Goal: Information Seeking & Learning: Learn about a topic

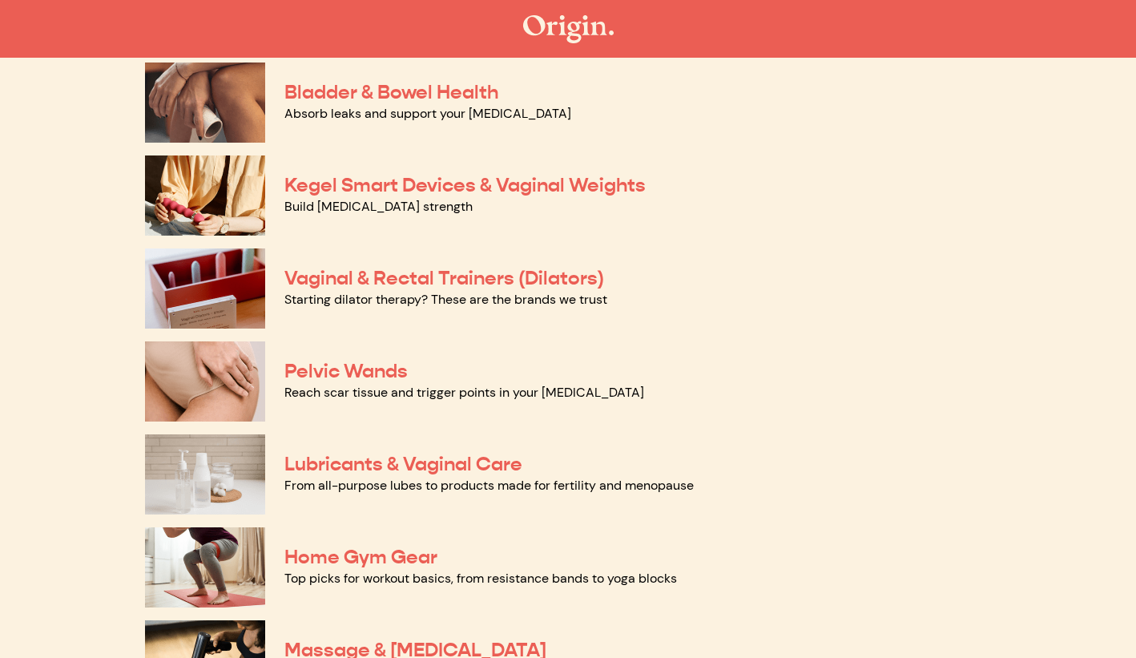
scroll to position [498, 0]
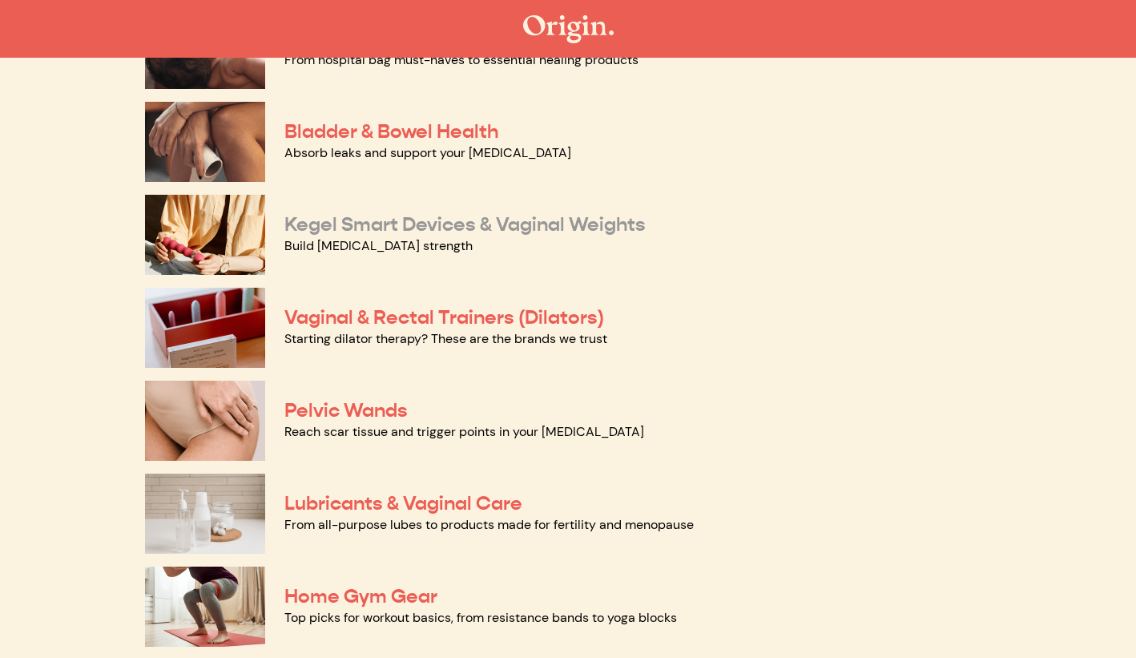
click at [459, 226] on link "Kegel Smart Devices & Vaginal Weights" at bounding box center [464, 224] width 361 height 24
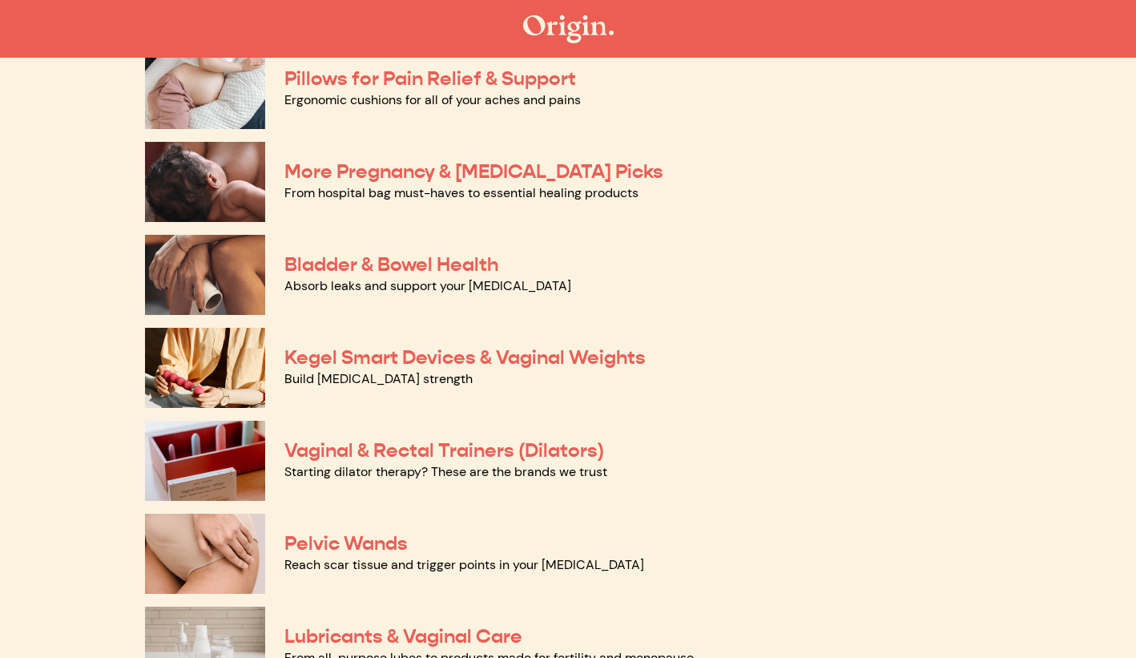
scroll to position [361, 0]
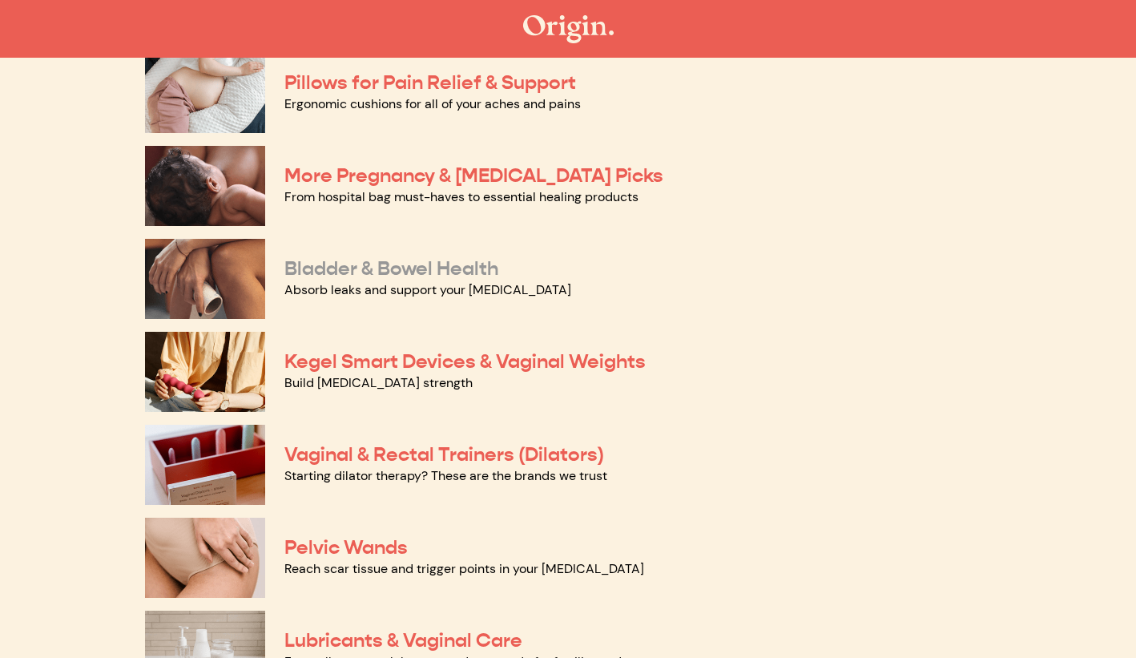
click at [444, 262] on link "Bladder & Bowel Health" at bounding box center [391, 268] width 214 height 24
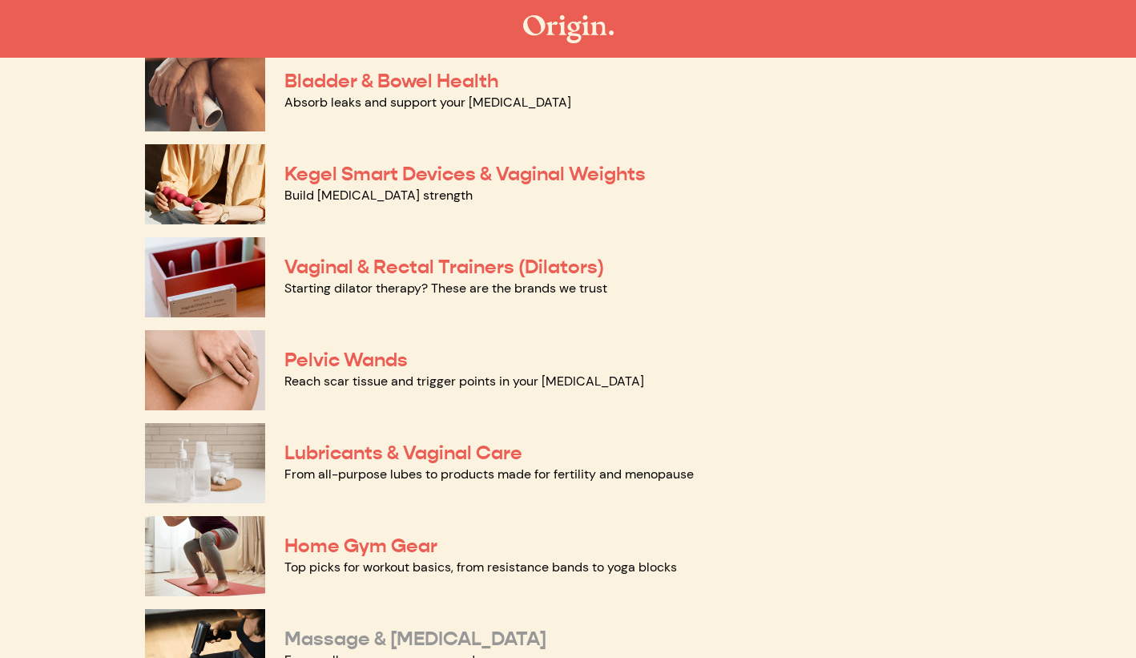
scroll to position [536, 0]
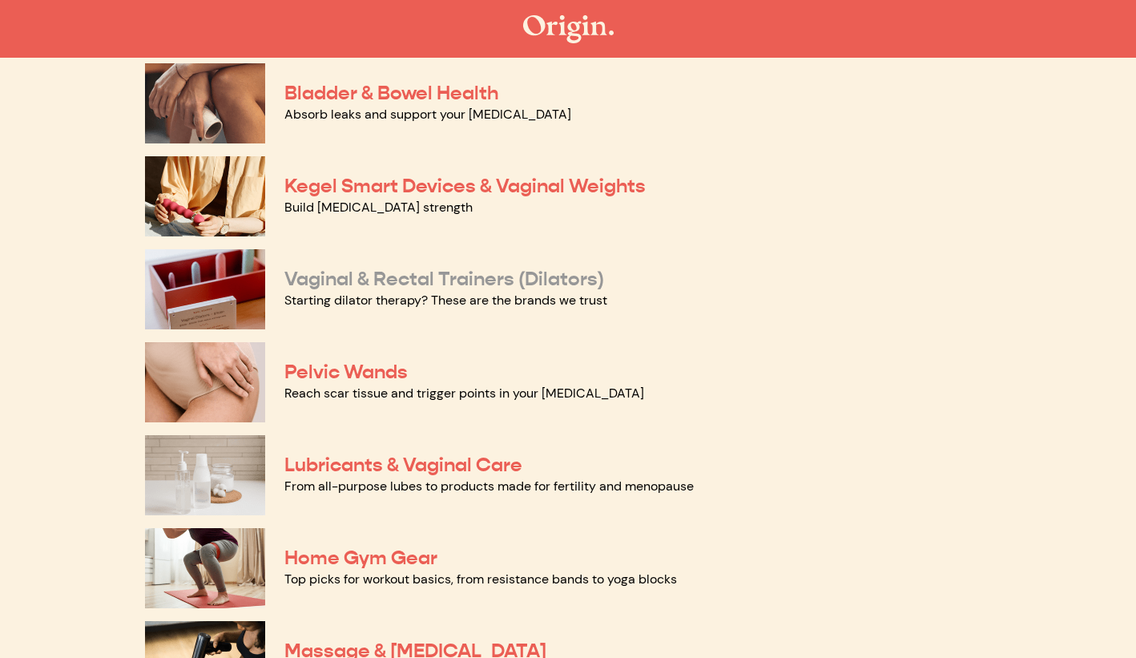
click at [397, 276] on link "Vaginal & Rectal Trainers (Dilators)" at bounding box center [444, 279] width 320 height 24
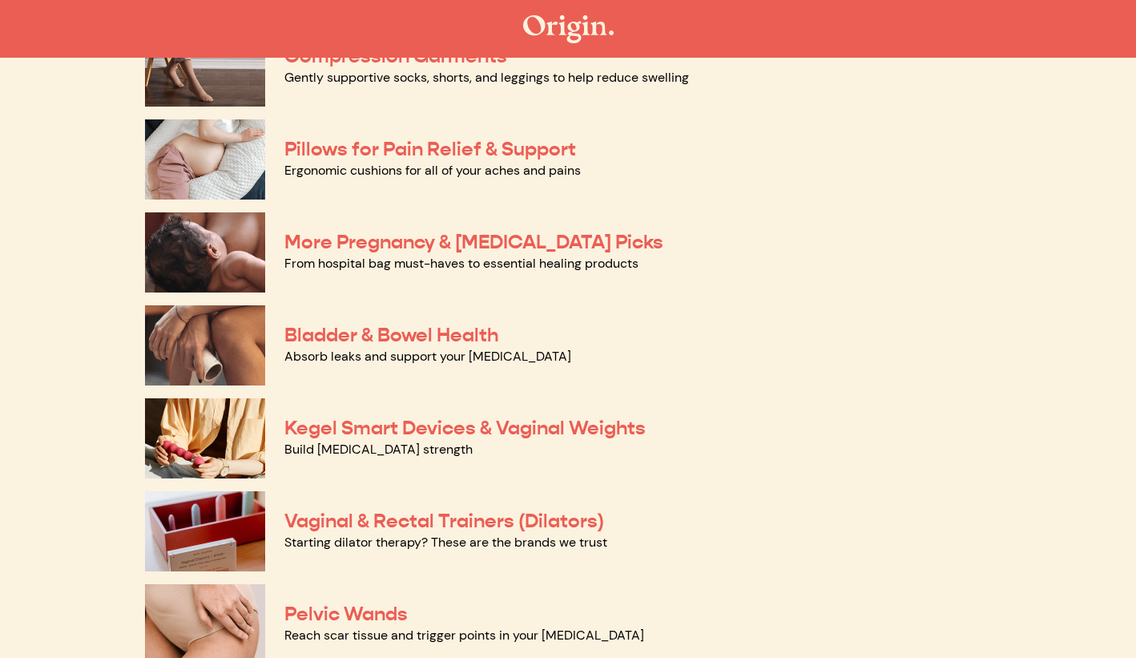
scroll to position [343, 0]
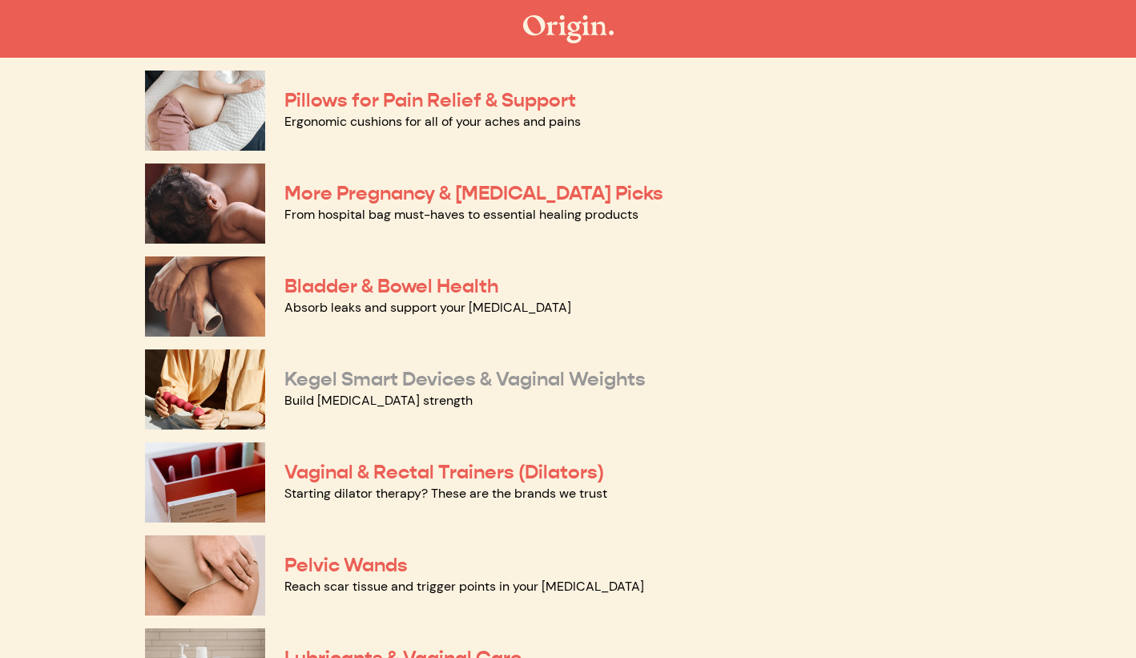
click at [434, 378] on link "Kegel Smart Devices & Vaginal Weights" at bounding box center [464, 379] width 361 height 24
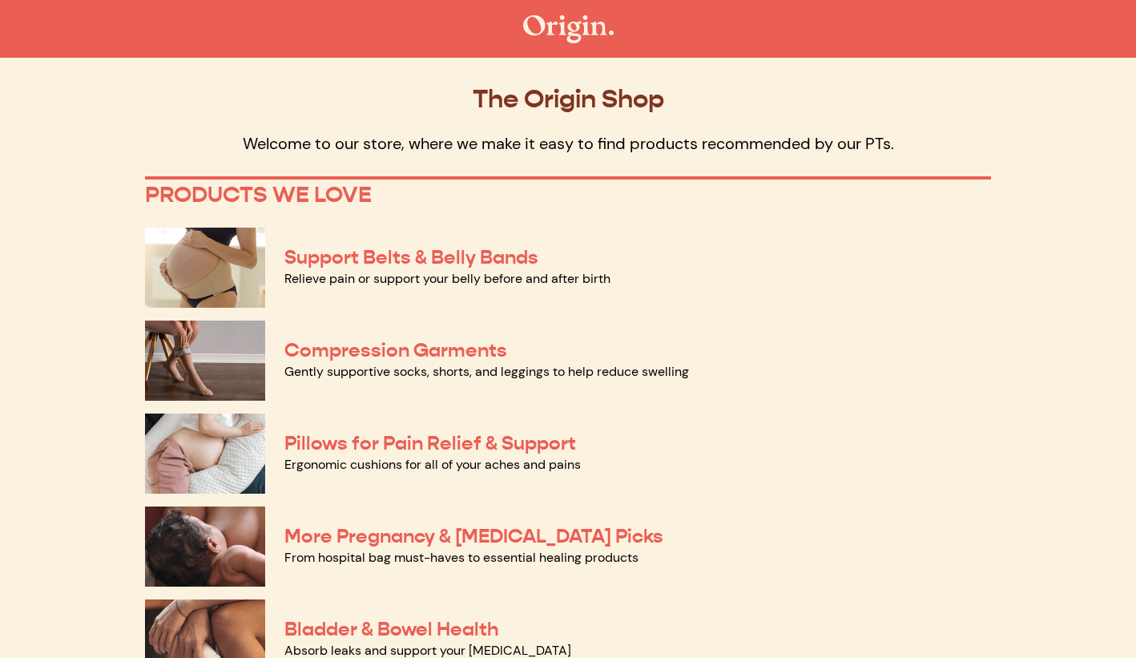
scroll to position [0, 0]
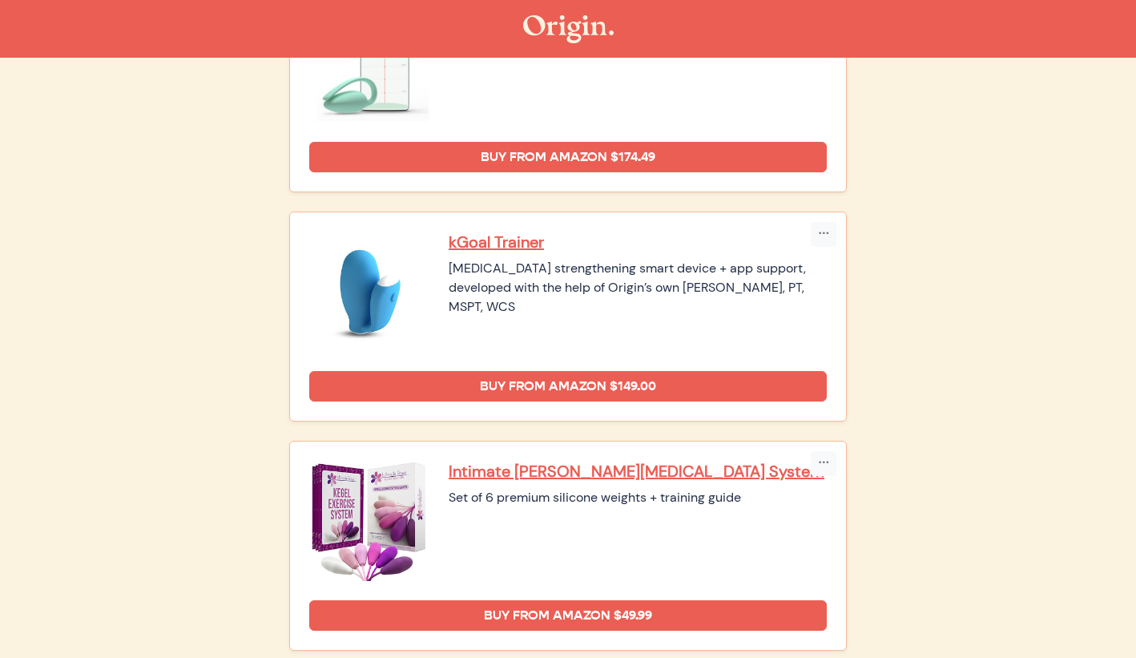
scroll to position [187, 0]
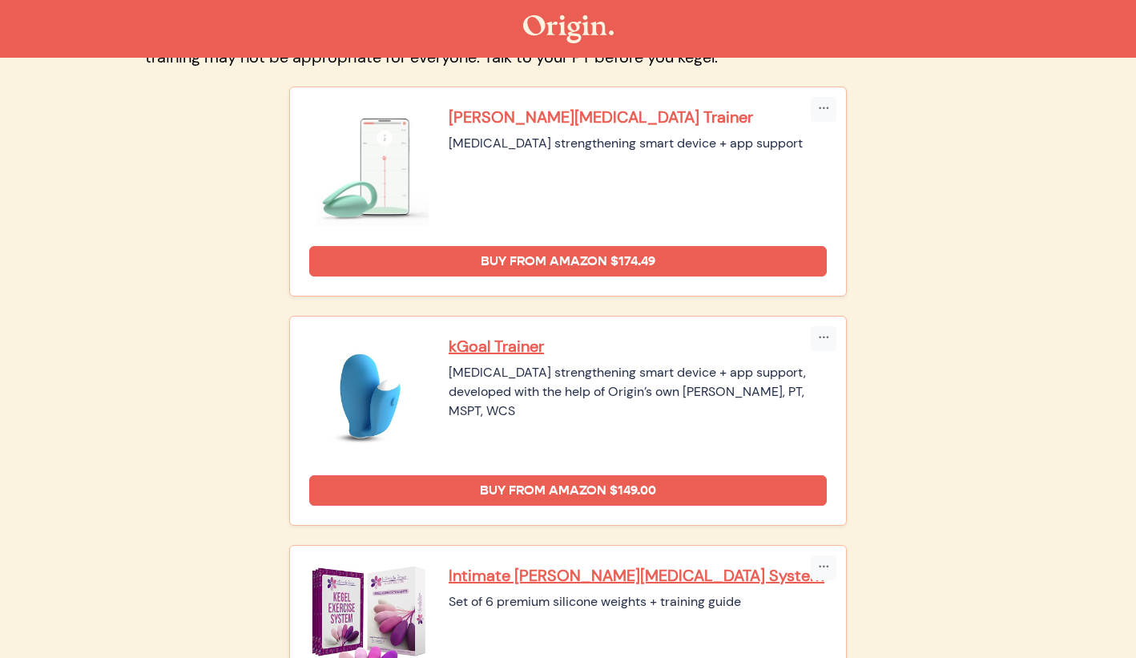
click at [585, 107] on p "Elvie Pelvic Floor Trainer" at bounding box center [638, 117] width 378 height 21
click at [526, 348] on p "kGoal Trainer" at bounding box center [638, 346] width 378 height 21
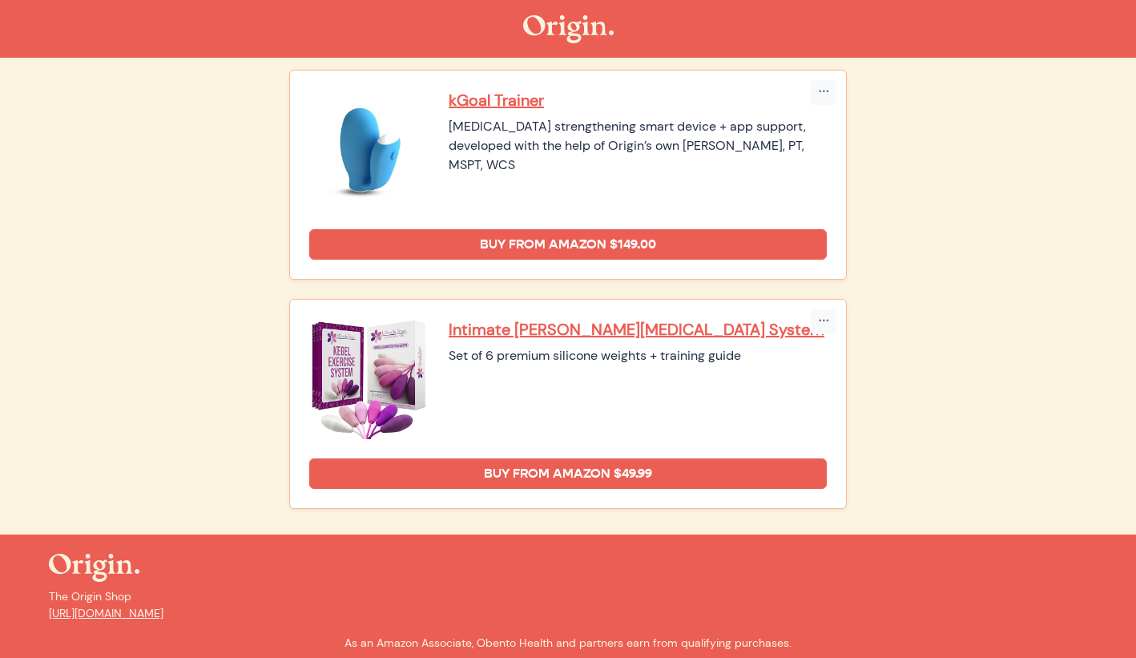
scroll to position [444, 0]
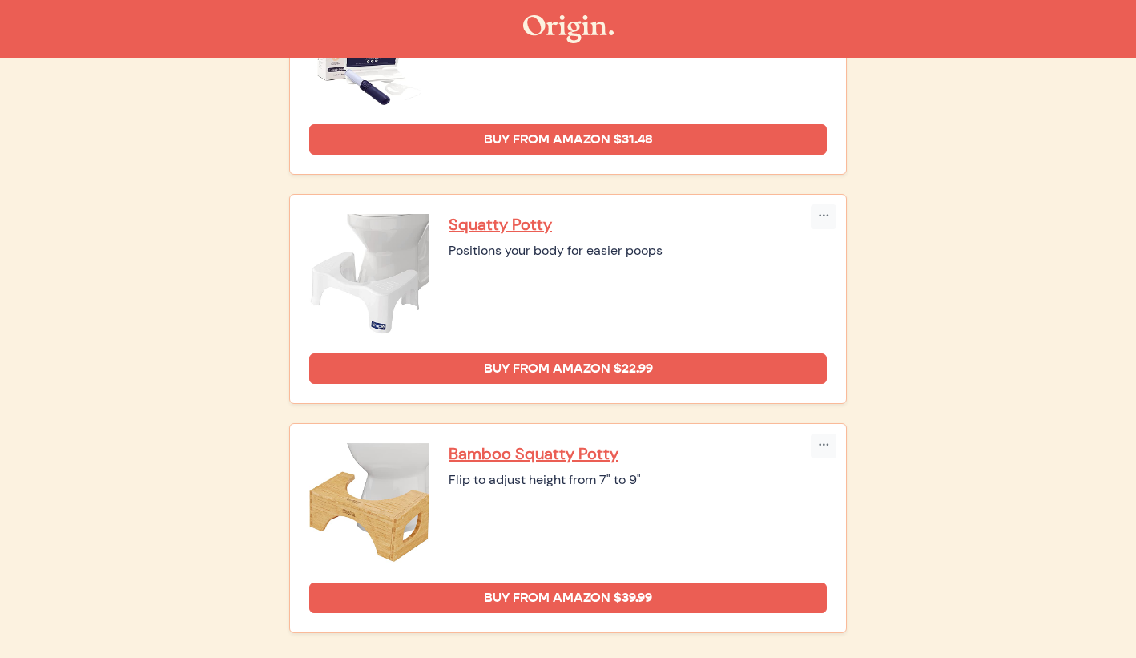
scroll to position [1083, 0]
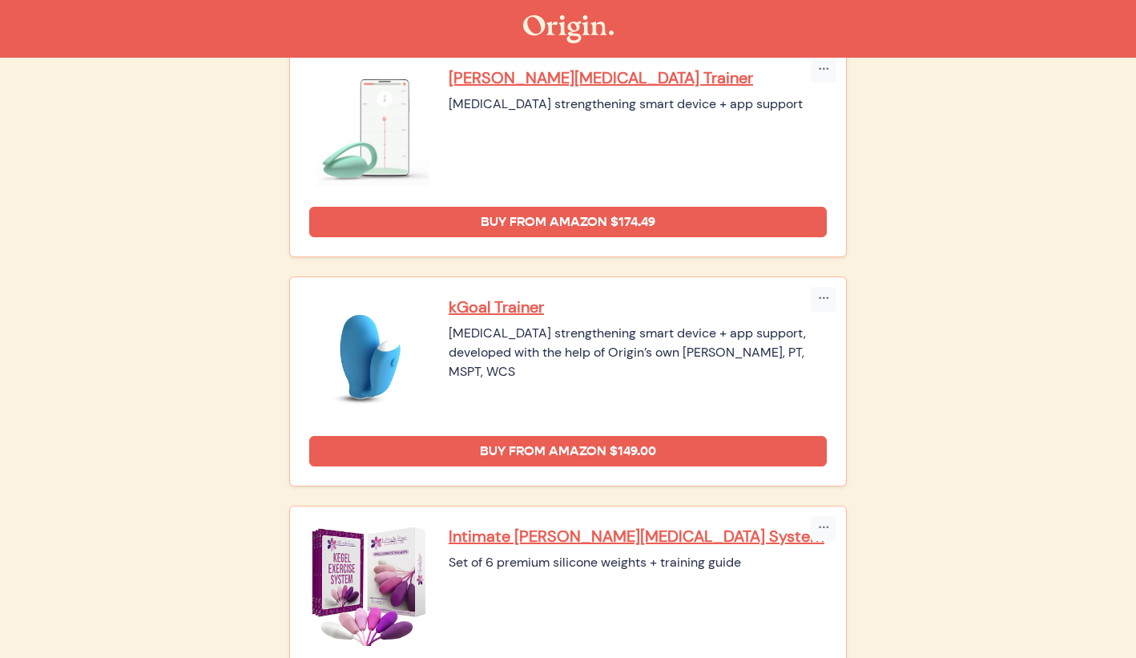
scroll to position [276, 0]
